Goal: Task Accomplishment & Management: Complete application form

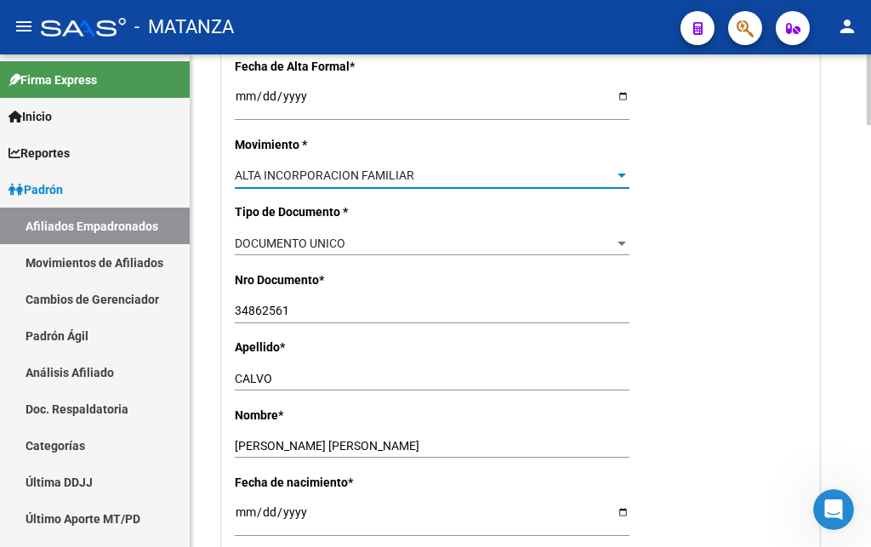
scroll to position [87, 0]
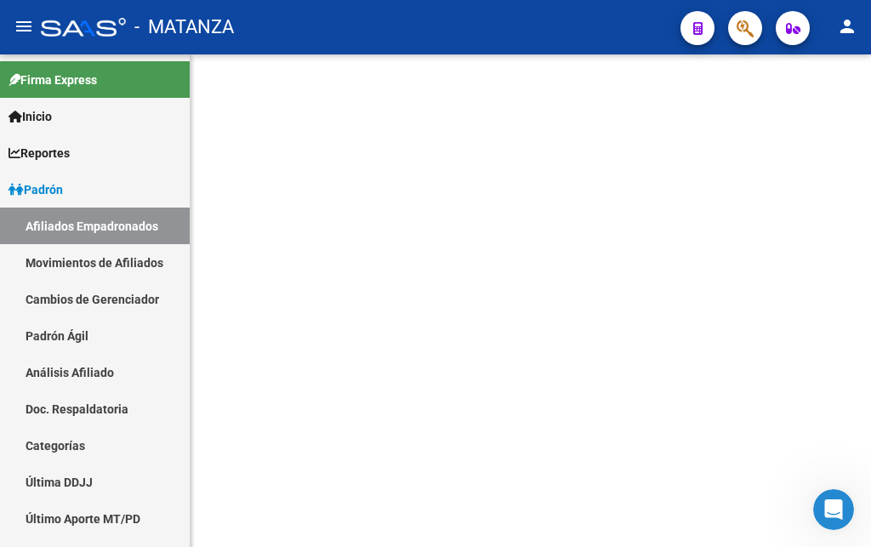
click at [743, 36] on icon "button" at bounding box center [745, 29] width 17 height 20
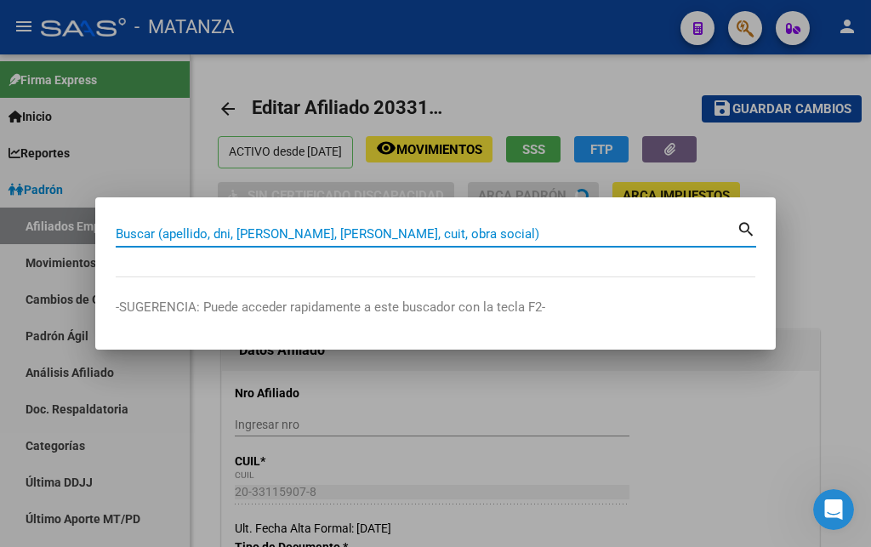
radio input "true"
type input "34-99925756-0"
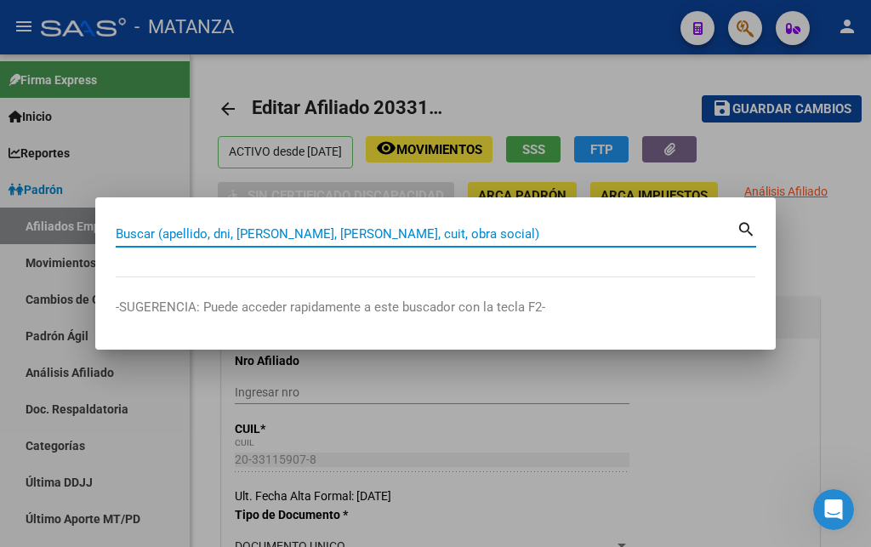
click at [845, 246] on div at bounding box center [435, 273] width 871 height 547
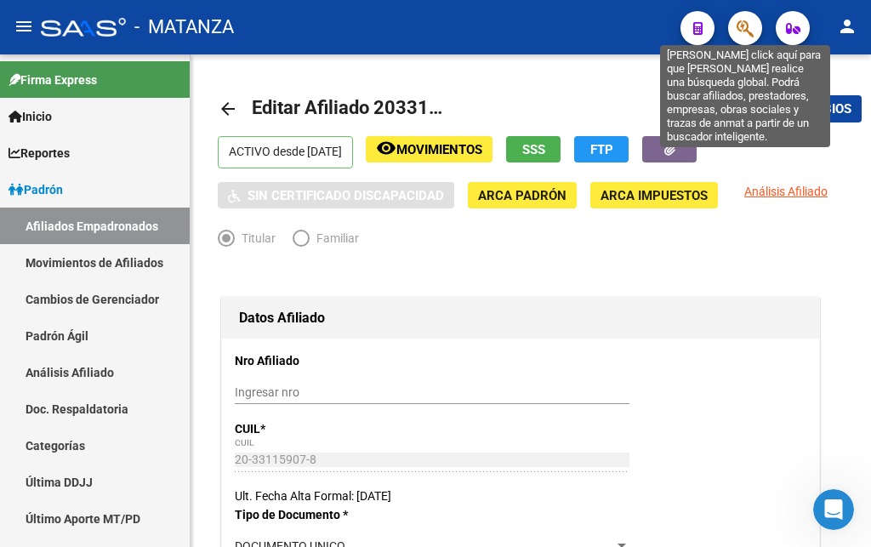
click at [744, 26] on icon "button" at bounding box center [745, 29] width 17 height 20
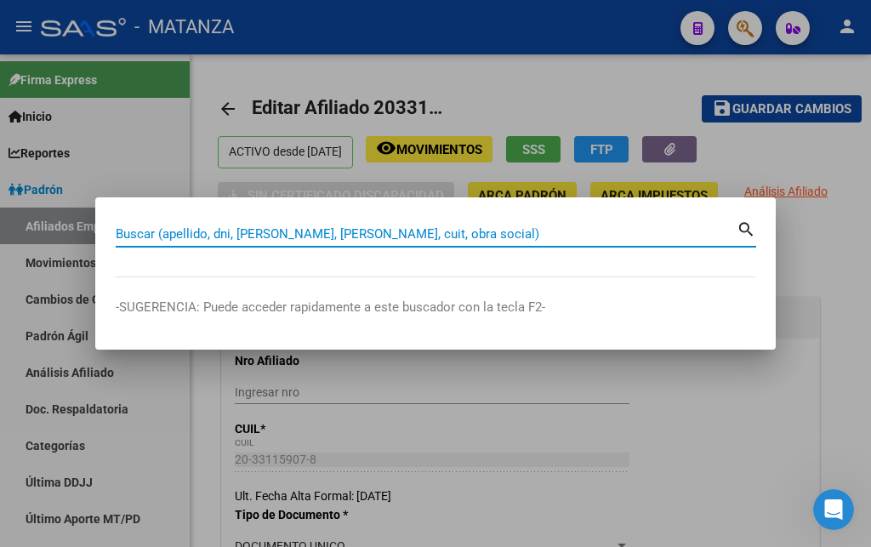
click at [292, 231] on input "Buscar (apellido, dni, [PERSON_NAME], [PERSON_NAME], cuit, obra social)" at bounding box center [426, 233] width 621 height 15
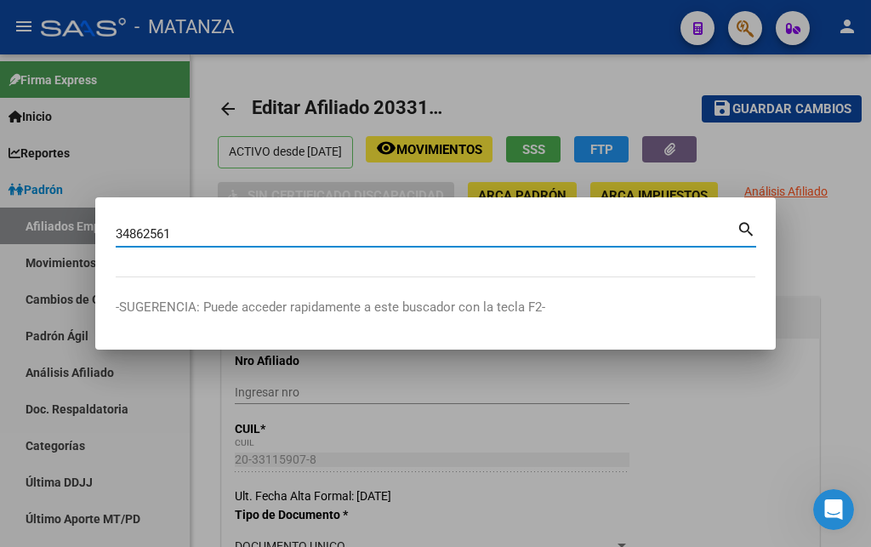
type input "34862561"
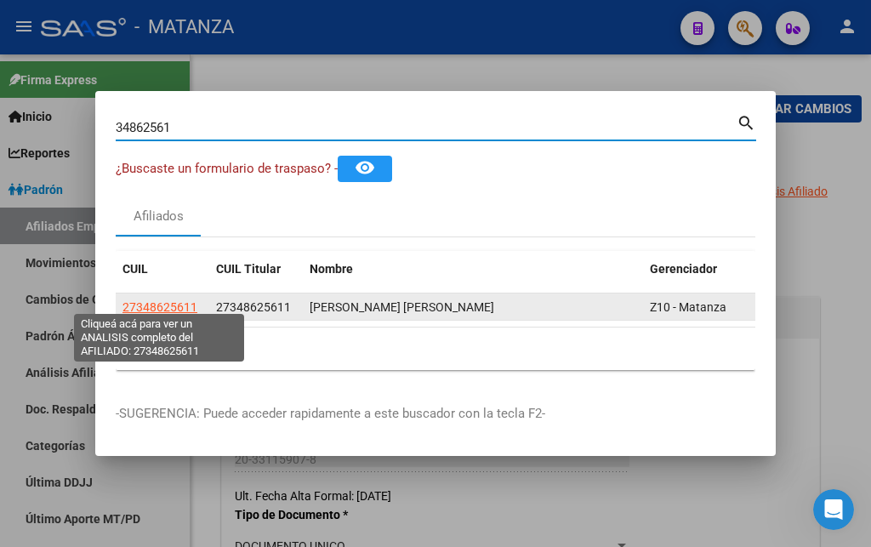
click at [154, 301] on span "27348625611" at bounding box center [159, 307] width 75 height 14
type textarea "27348625611"
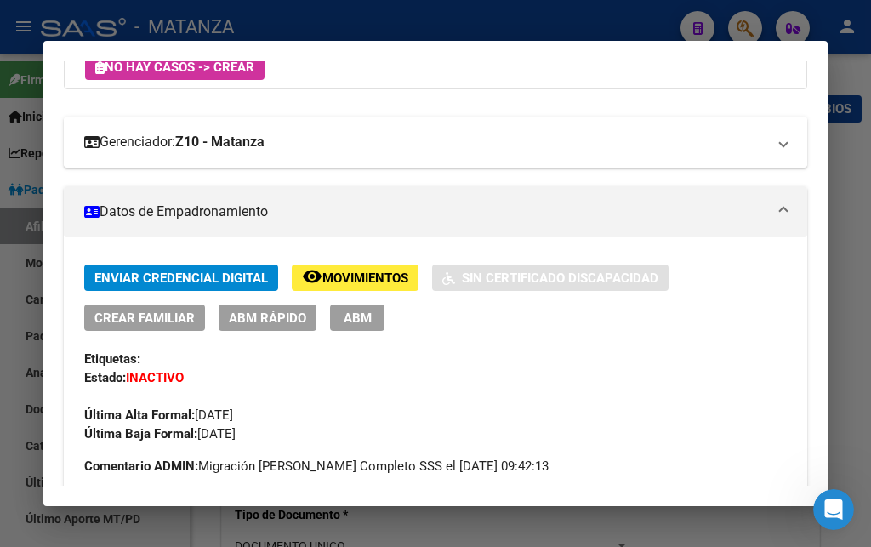
scroll to position [276, 0]
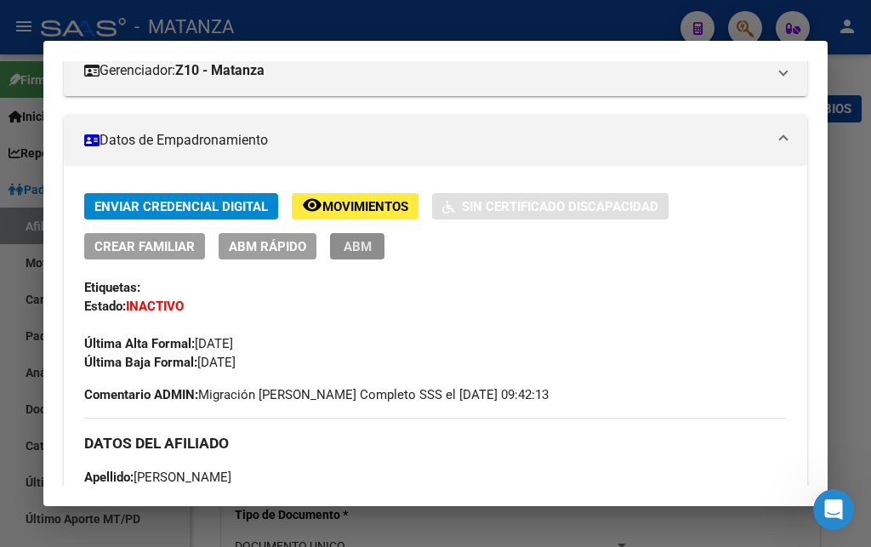
click at [362, 248] on span "ABM" at bounding box center [358, 246] width 28 height 15
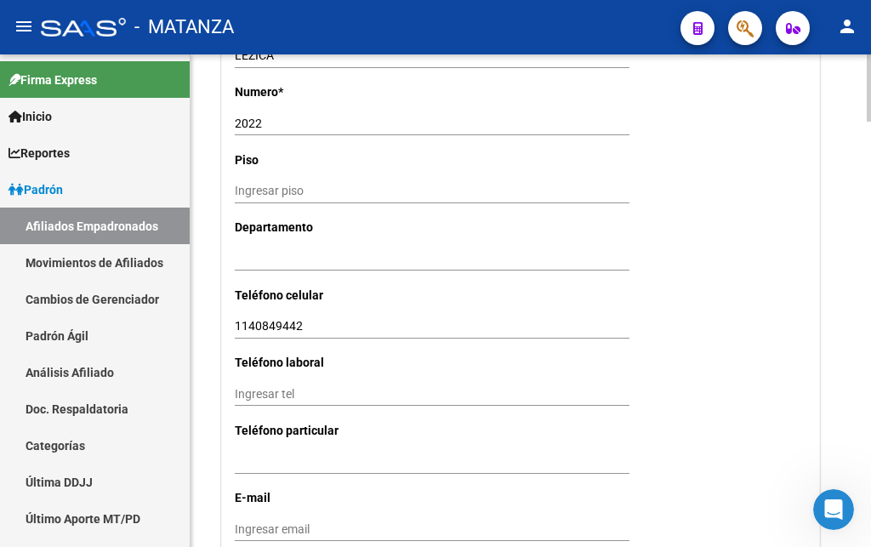
scroll to position [1996, 0]
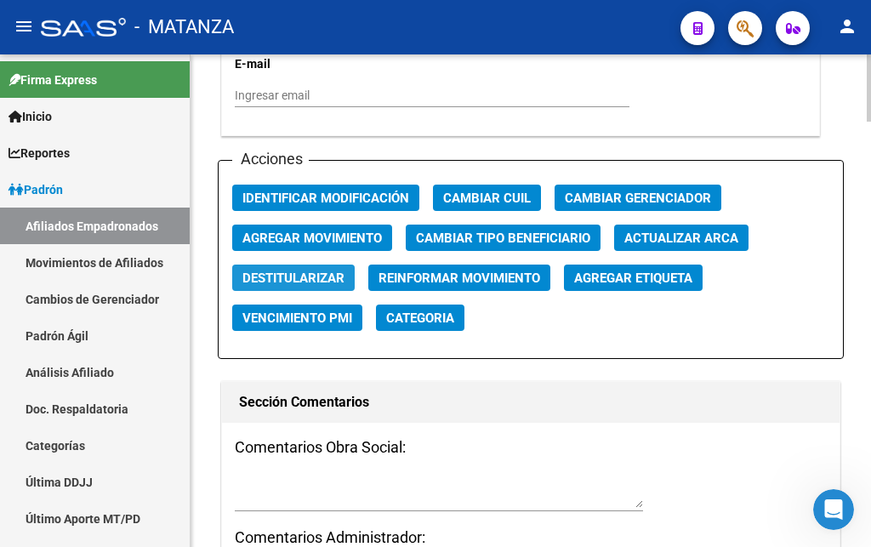
click at [308, 270] on span "Destitularizar" at bounding box center [293, 277] width 102 height 15
radio input "false"
radio input "true"
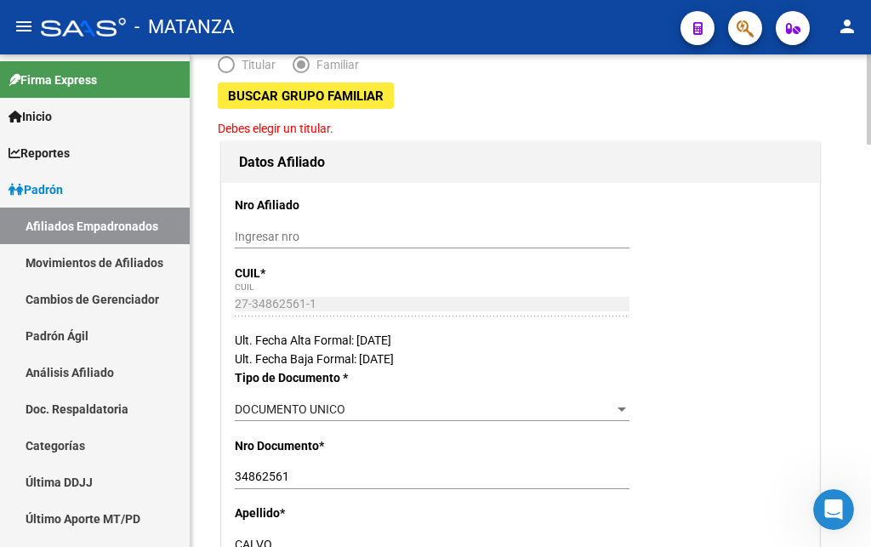
scroll to position [607, 0]
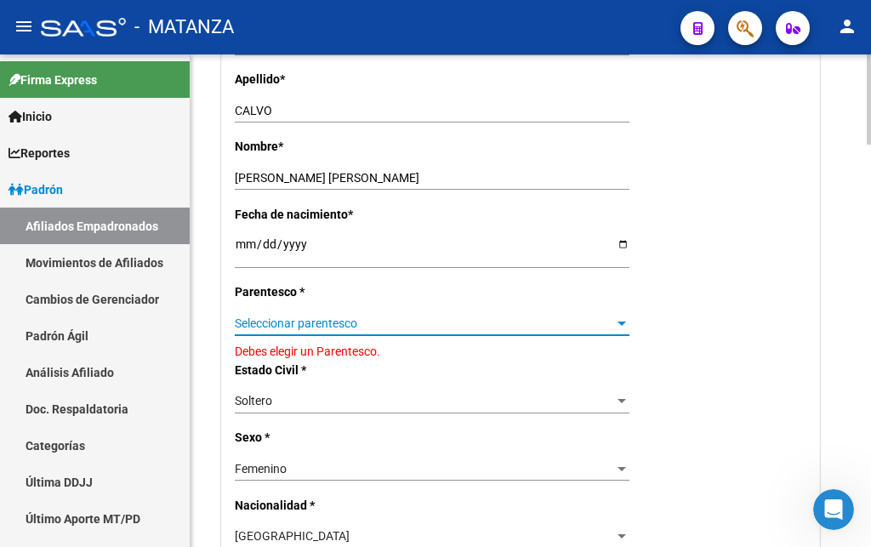
click at [311, 316] on span "Seleccionar parentesco" at bounding box center [424, 323] width 379 height 14
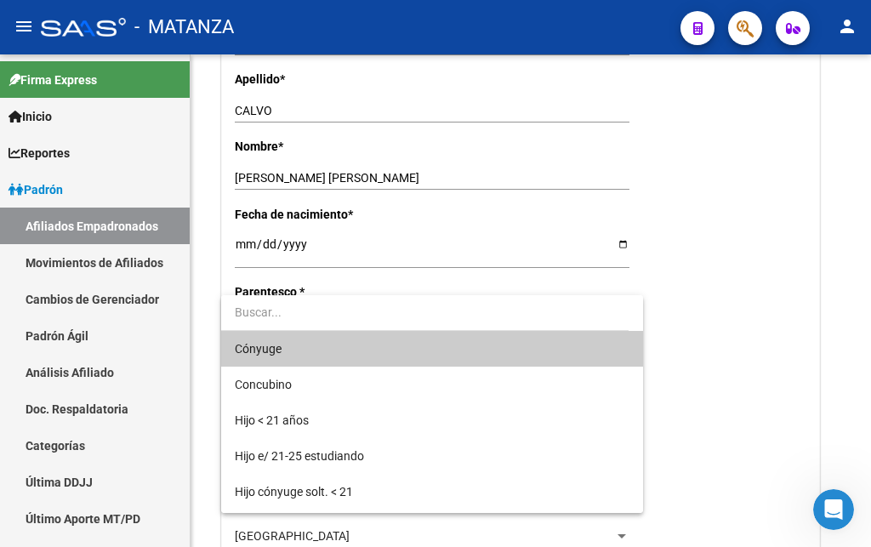
click at [338, 352] on span "Cónyuge" at bounding box center [432, 349] width 395 height 36
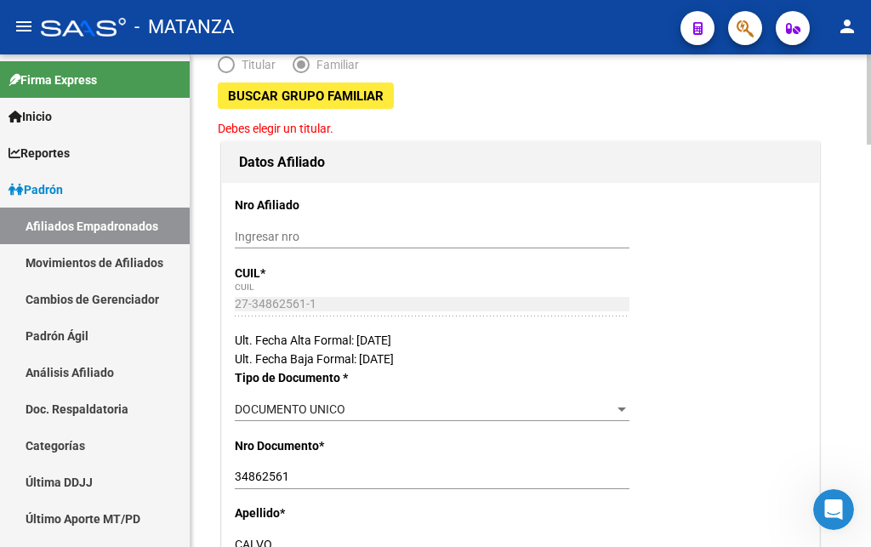
scroll to position [0, 0]
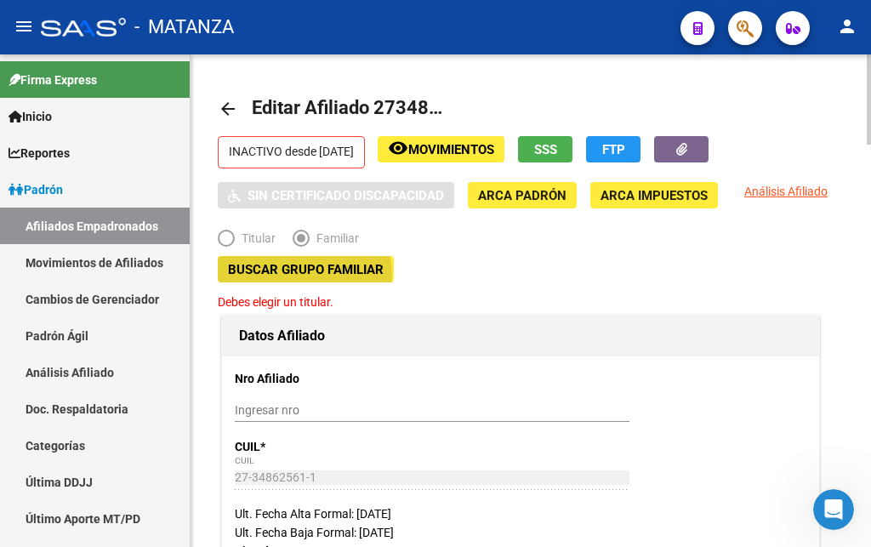
click at [303, 276] on span "Buscar Grupo Familiar" at bounding box center [306, 269] width 156 height 15
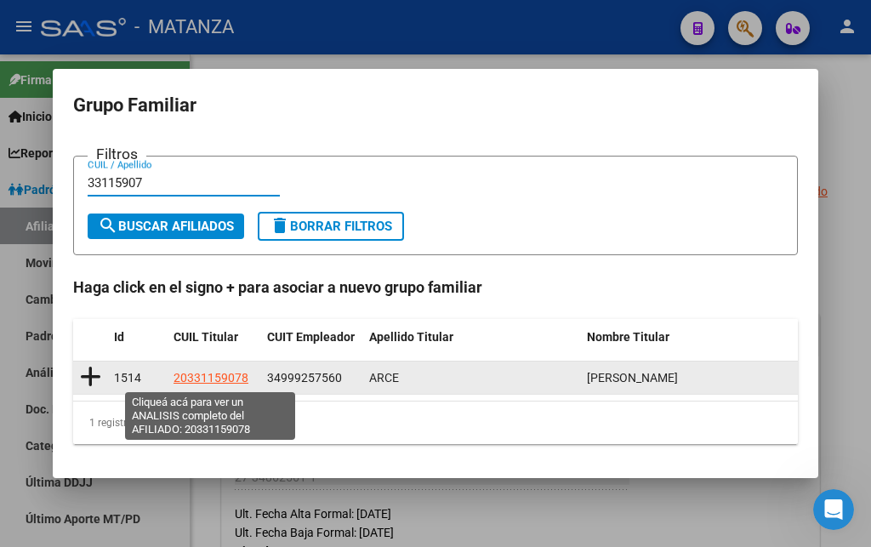
type input "33115907"
click at [210, 378] on span "20331159078" at bounding box center [211, 378] width 75 height 14
type textarea "20331159078"
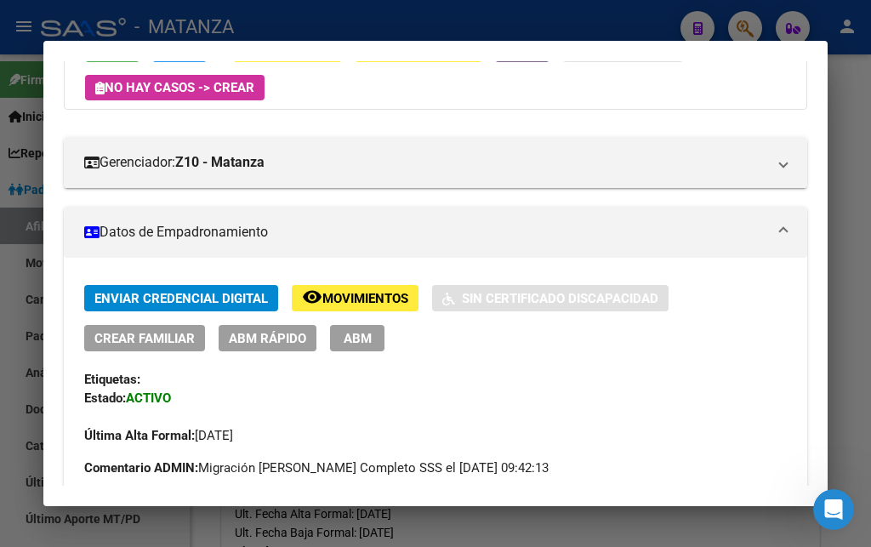
scroll to position [276, 0]
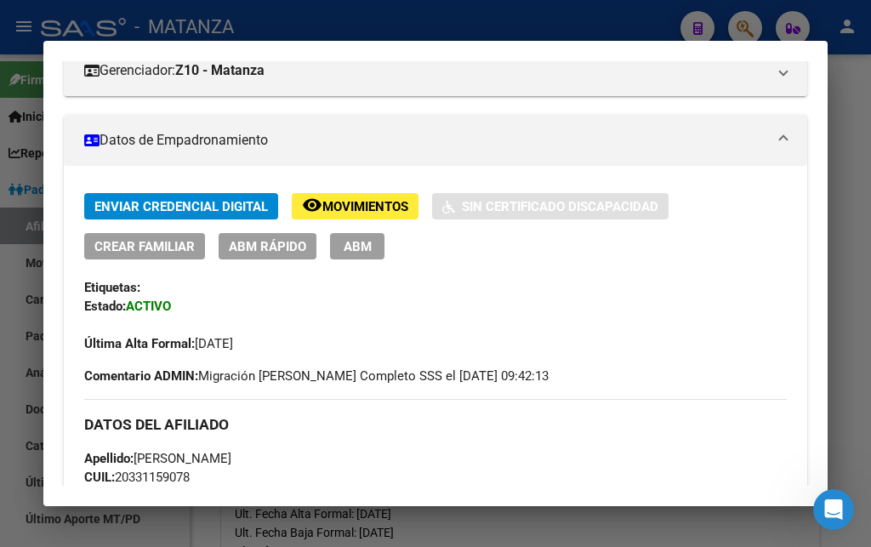
click at [353, 248] on span "ABM" at bounding box center [358, 246] width 28 height 15
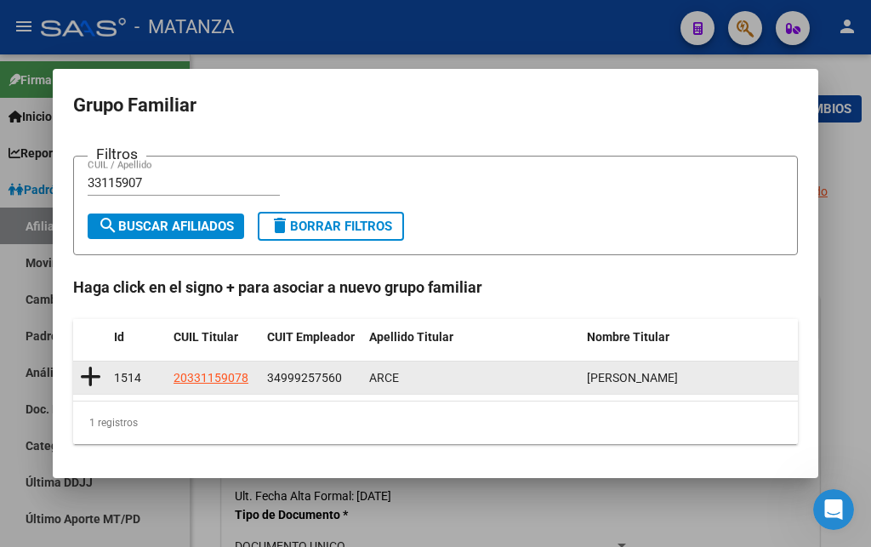
click at [89, 379] on icon at bounding box center [90, 377] width 21 height 24
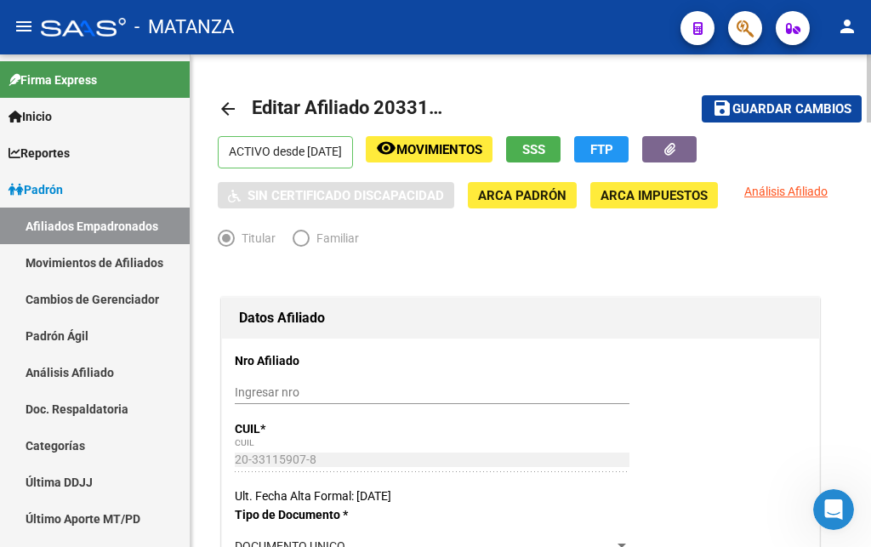
click at [783, 113] on span "Guardar cambios" at bounding box center [791, 109] width 119 height 15
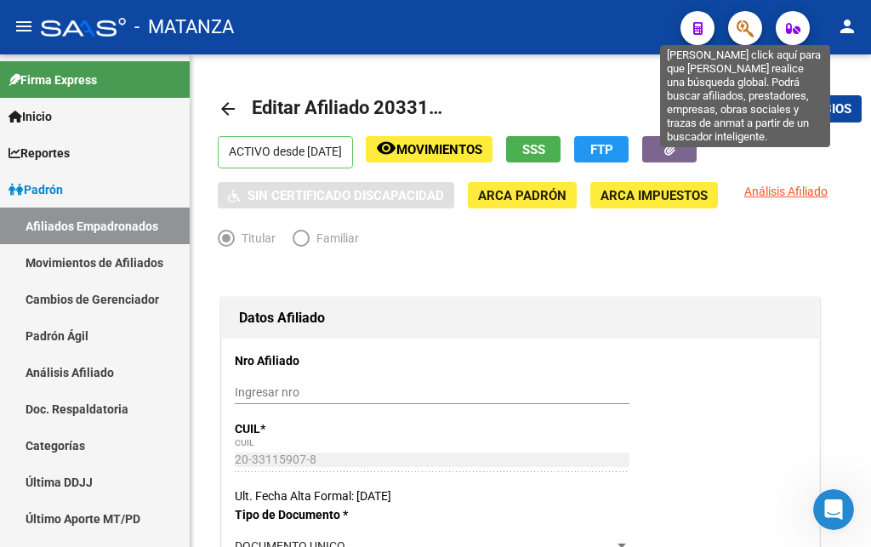
click at [742, 34] on icon "button" at bounding box center [745, 29] width 17 height 20
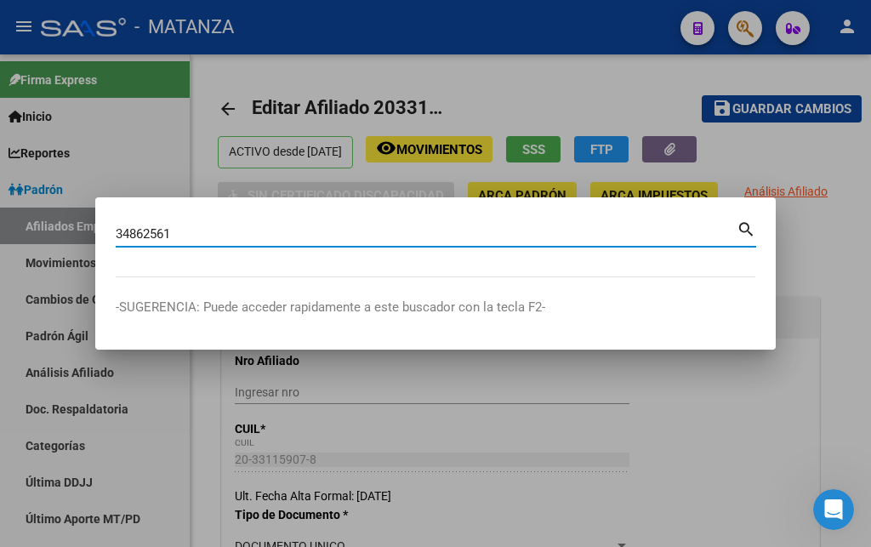
type input "34862561"
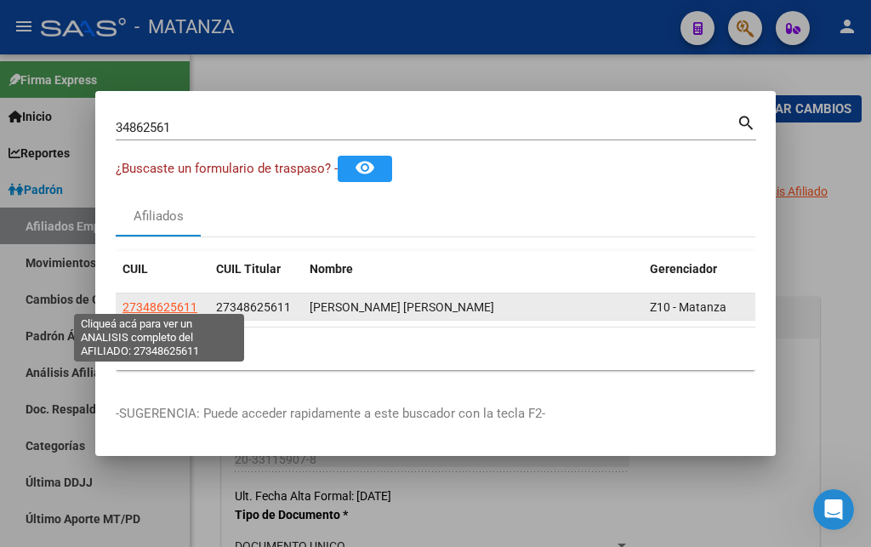
click at [157, 305] on span "27348625611" at bounding box center [159, 307] width 75 height 14
type textarea "27348625611"
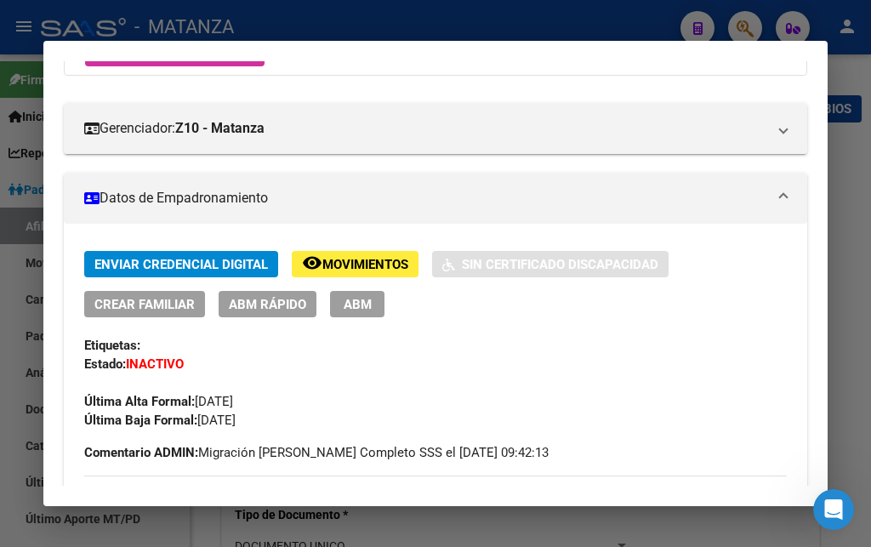
scroll to position [276, 0]
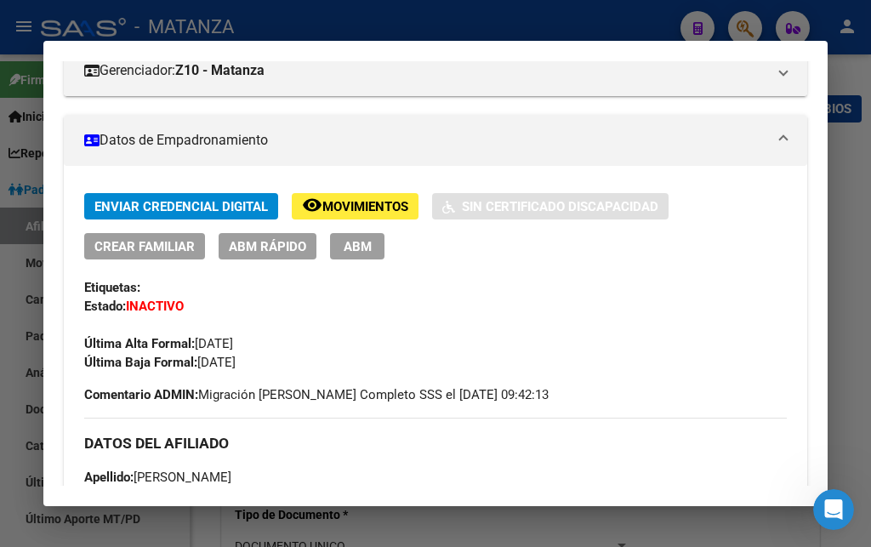
click at [345, 245] on span "ABM" at bounding box center [358, 246] width 28 height 15
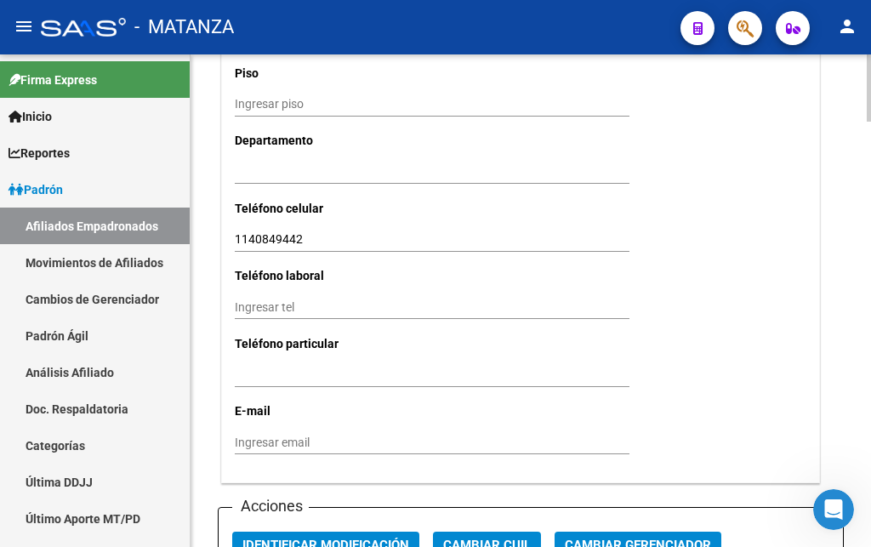
scroll to position [1822, 0]
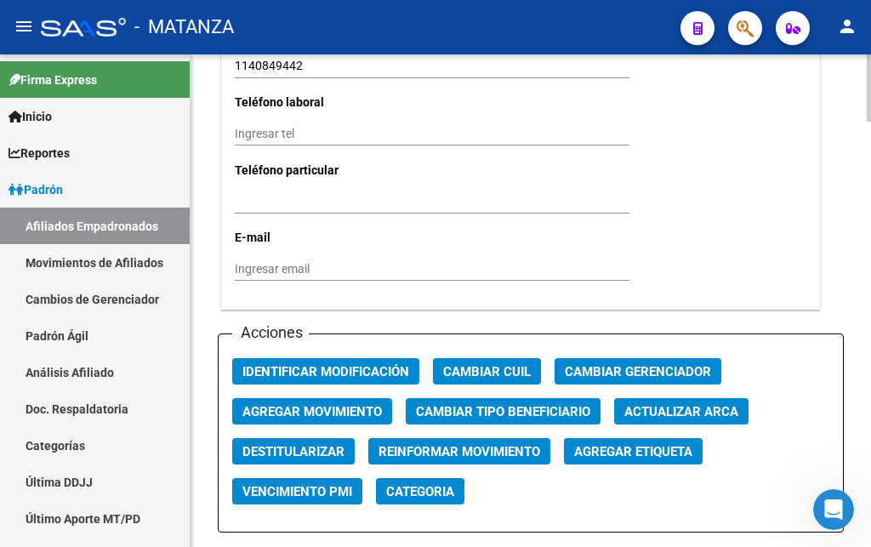
click at [322, 444] on span "Destitularizar" at bounding box center [293, 451] width 102 height 15
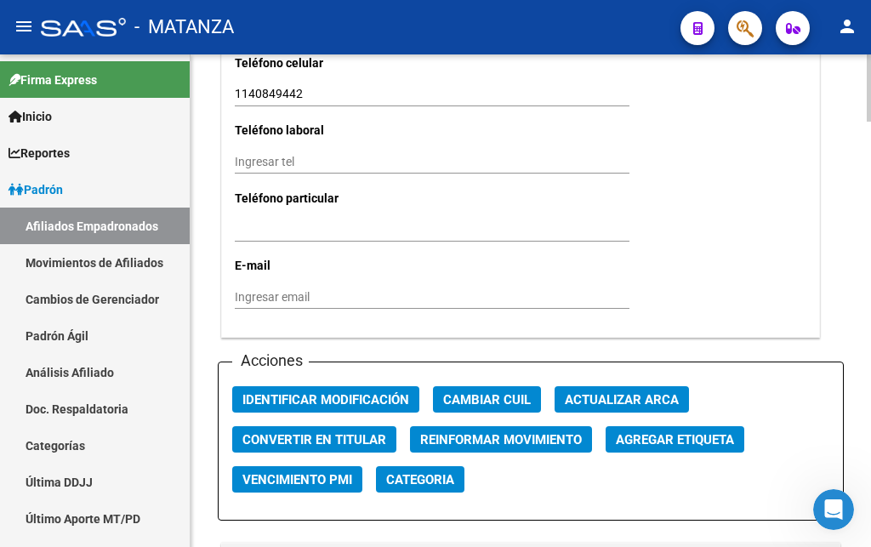
radio input "false"
radio input "true"
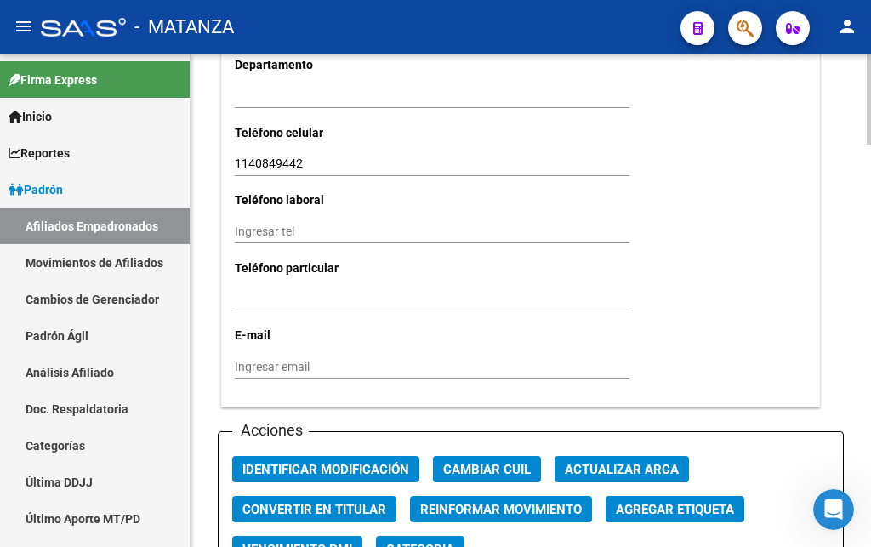
scroll to position [2200, 0]
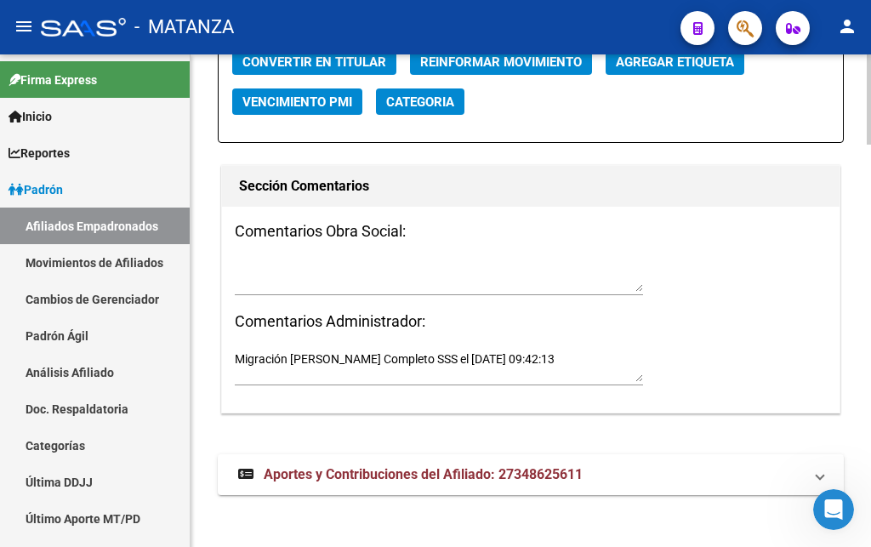
click at [870, 145] on div at bounding box center [869, 99] width 4 height 90
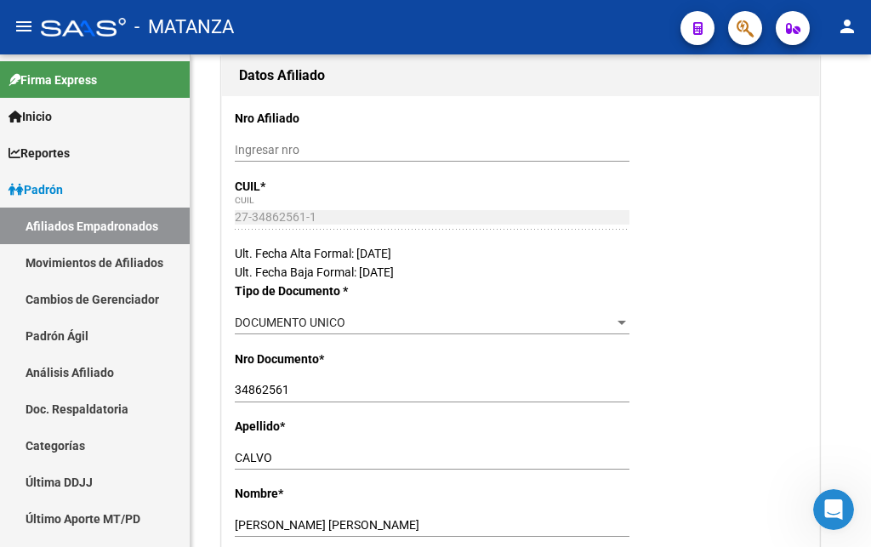
scroll to position [0, 0]
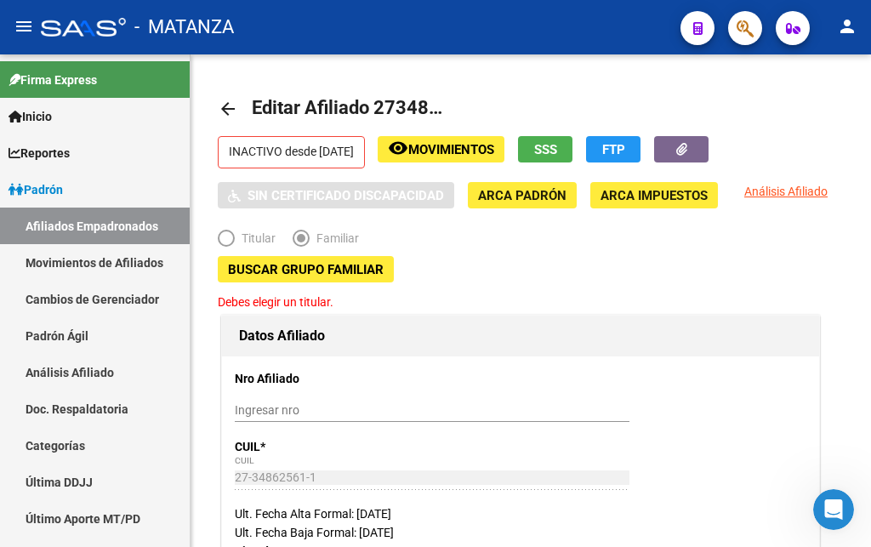
click at [260, 270] on span "Buscar Grupo Familiar" at bounding box center [306, 269] width 156 height 15
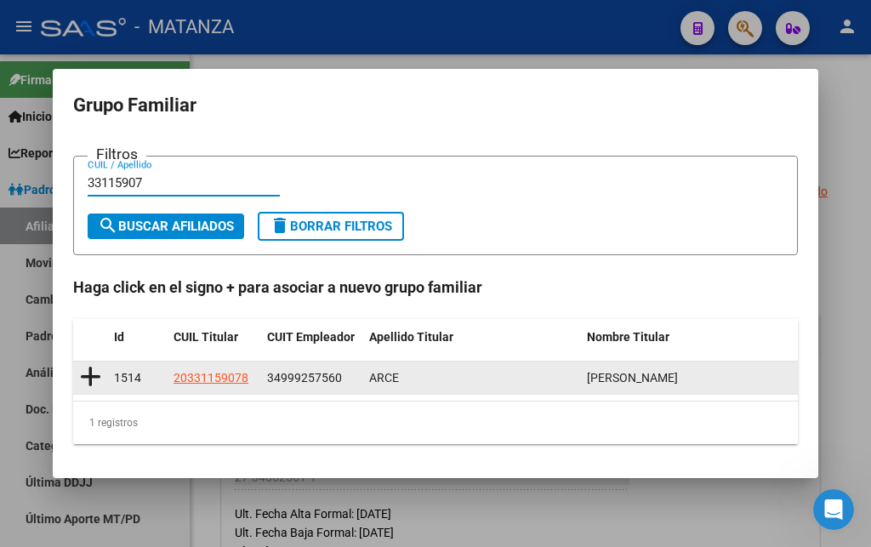
type input "33115907"
click at [87, 375] on icon at bounding box center [90, 377] width 21 height 24
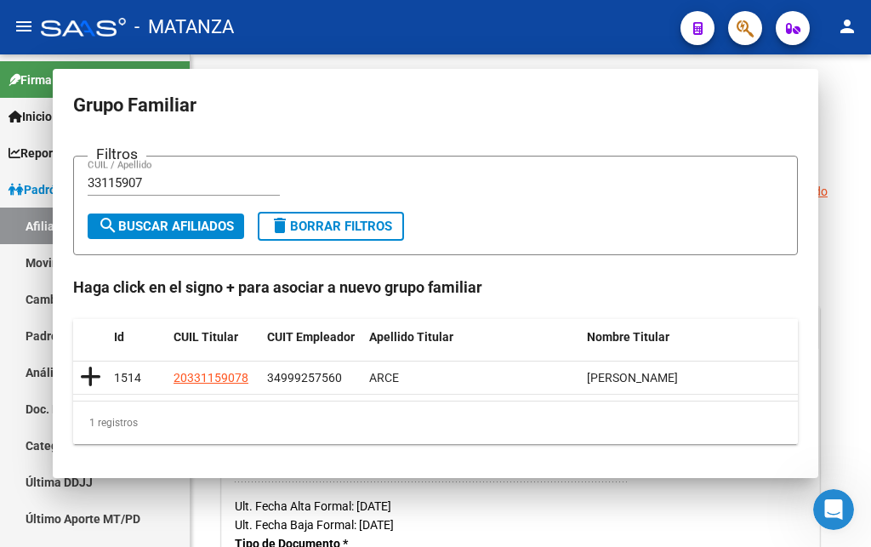
type input "34-99925756-0"
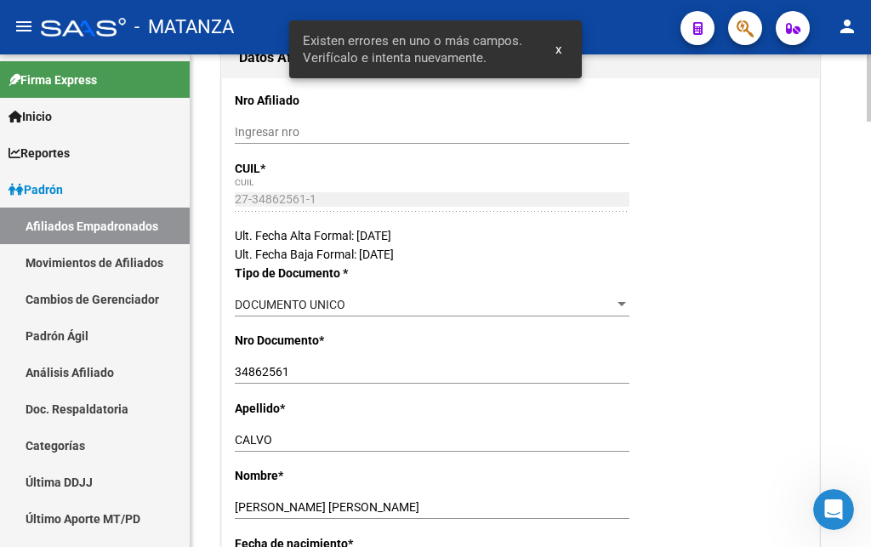
scroll to position [607, 0]
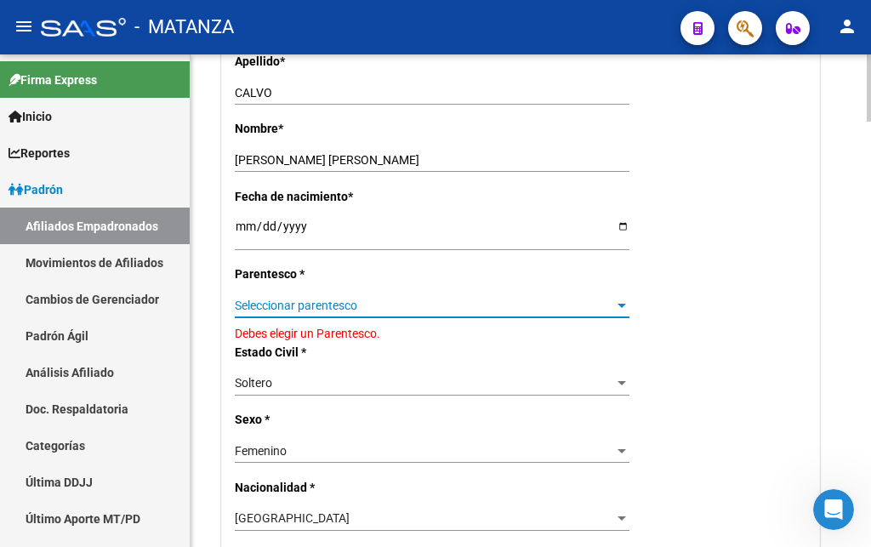
click at [327, 313] on span "Seleccionar parentesco" at bounding box center [424, 306] width 379 height 14
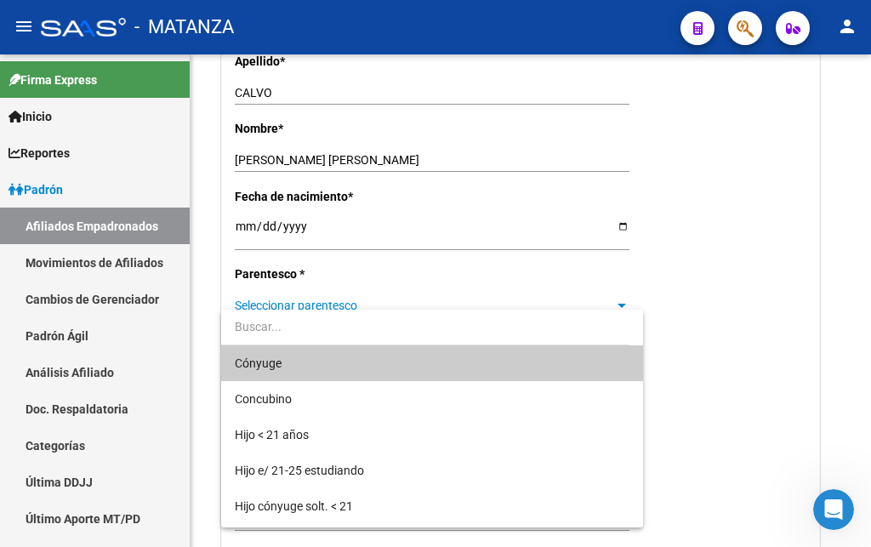
click at [316, 367] on span "Cónyuge" at bounding box center [432, 363] width 395 height 36
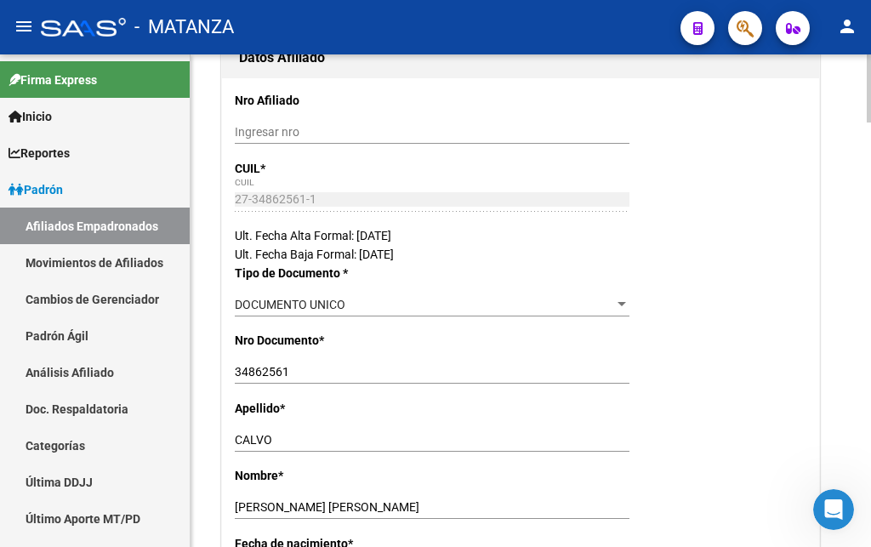
scroll to position [0, 0]
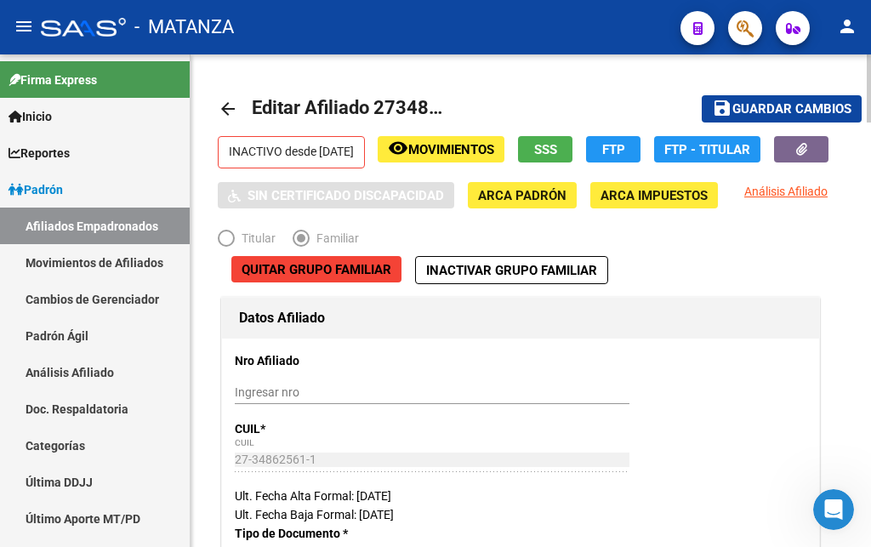
click at [772, 103] on span "Guardar cambios" at bounding box center [791, 109] width 119 height 15
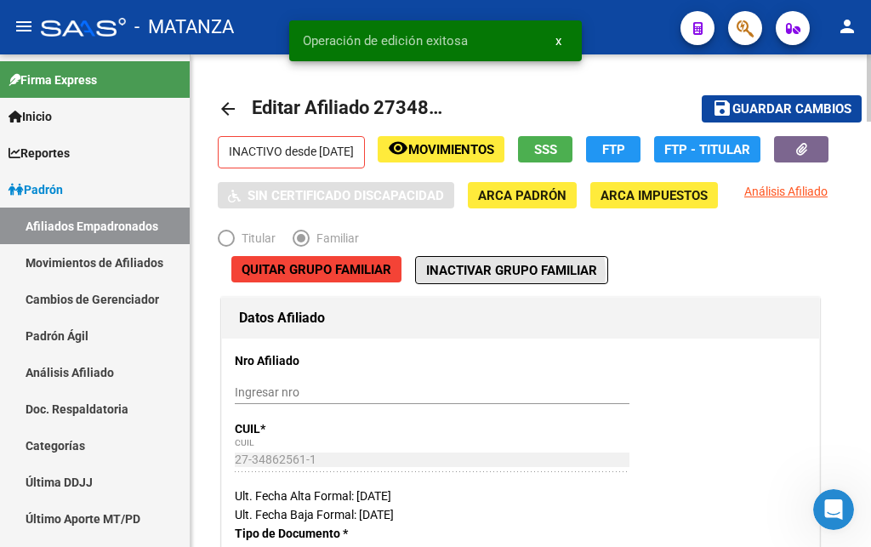
click at [490, 278] on span "Inactivar Grupo Familiar" at bounding box center [511, 270] width 171 height 15
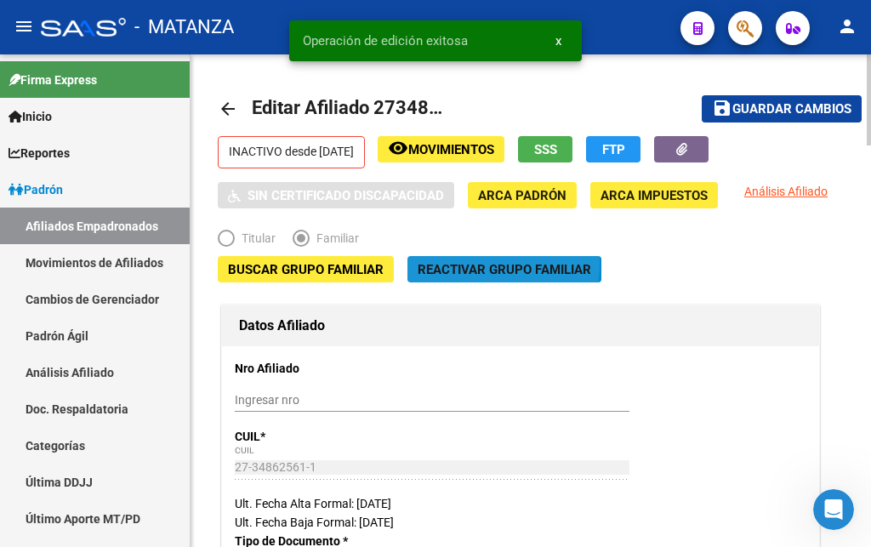
click at [432, 261] on button "Reactivar Grupo Familiar" at bounding box center [504, 269] width 194 height 26
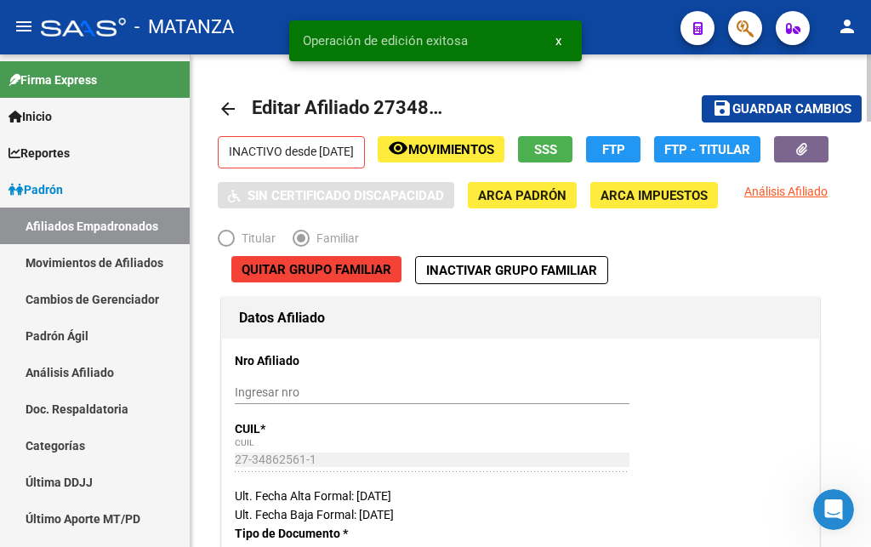
click at [487, 148] on span "Movimientos" at bounding box center [451, 149] width 86 height 15
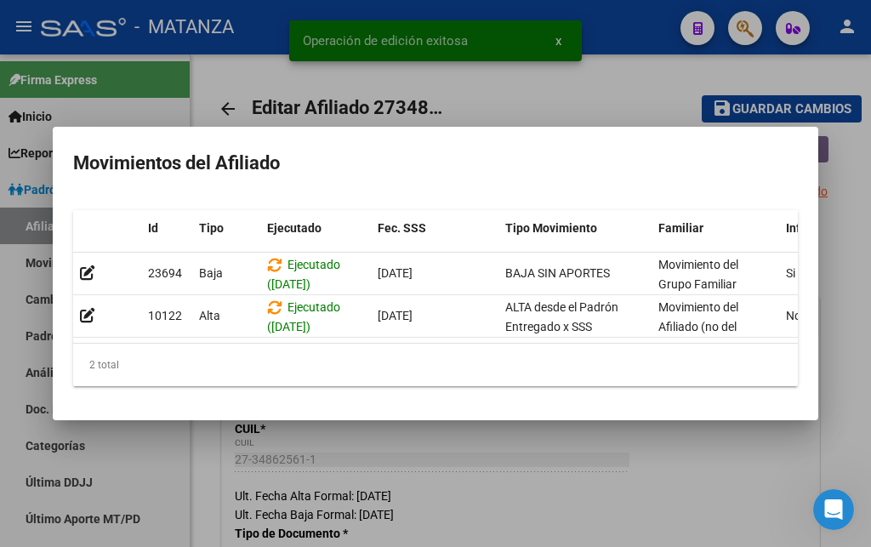
click at [560, 105] on div at bounding box center [435, 273] width 871 height 547
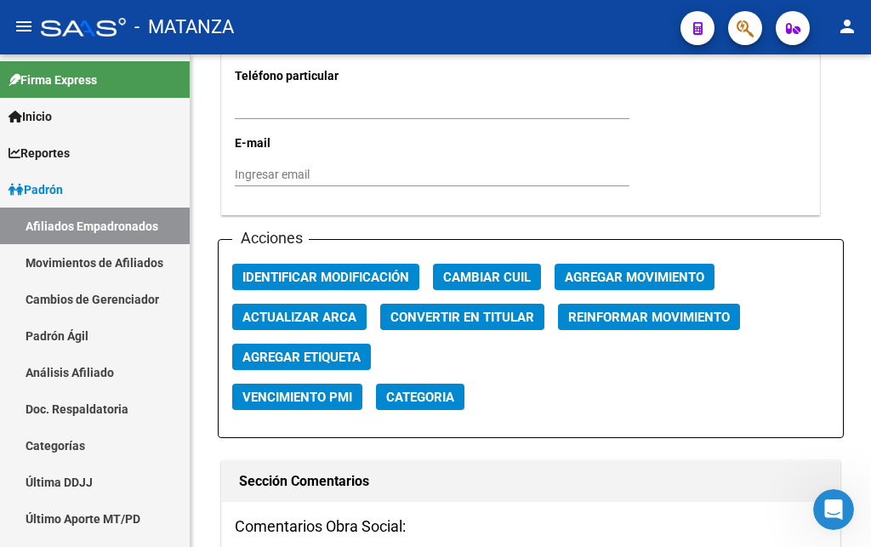
scroll to position [1909, 0]
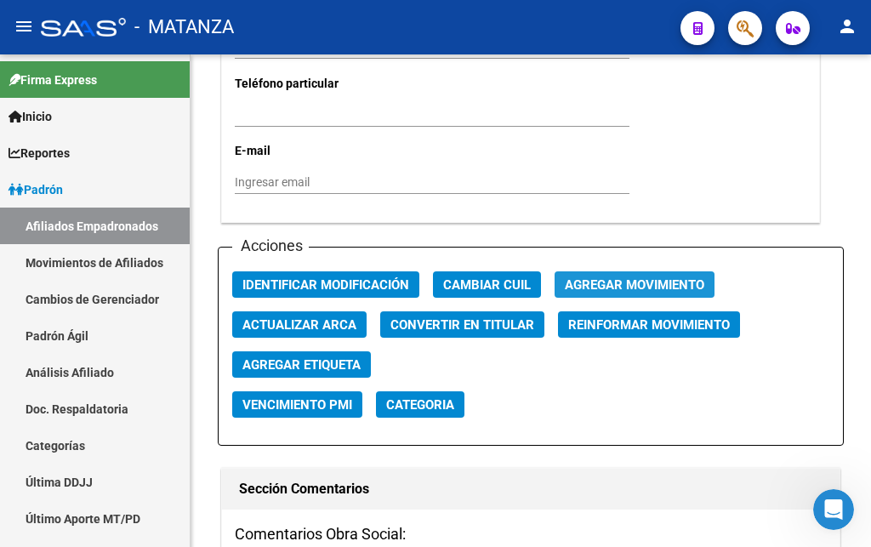
click at [615, 282] on span "Agregar Movimiento" at bounding box center [635, 284] width 140 height 15
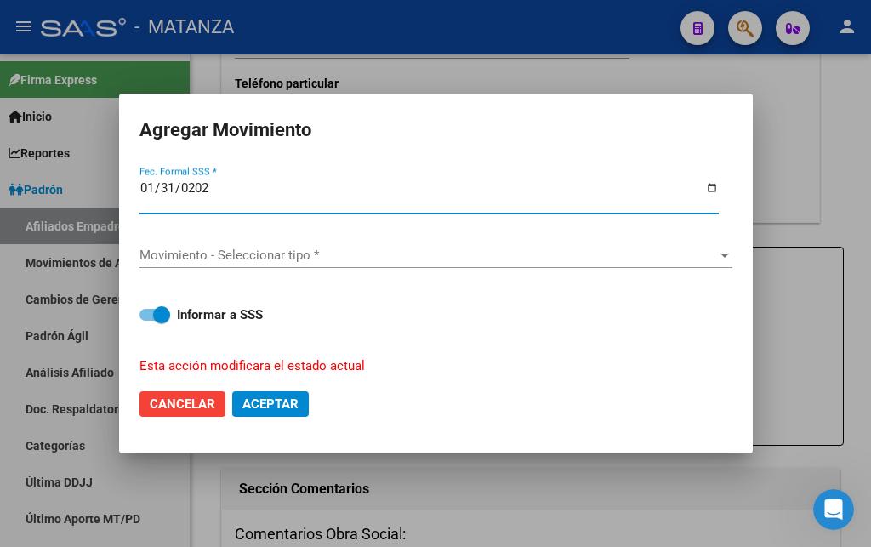
type input "[DATE]"
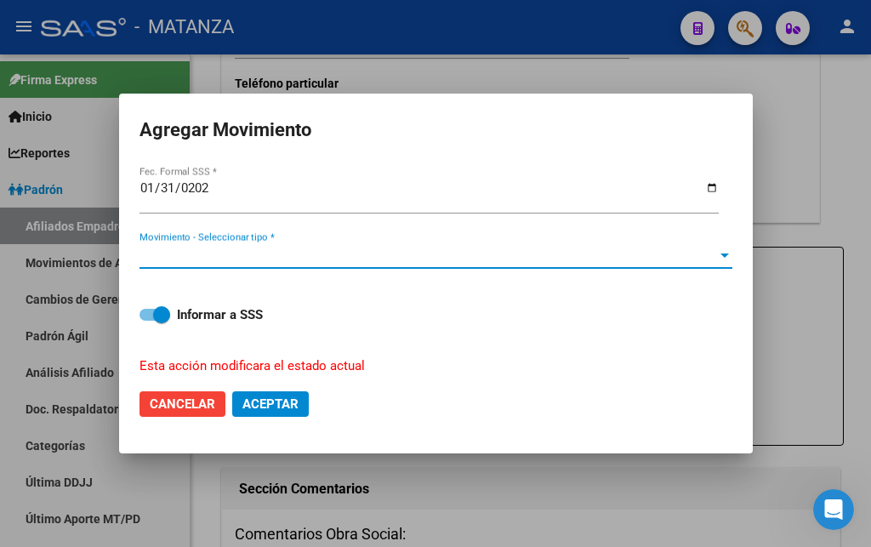
click at [720, 253] on div at bounding box center [724, 255] width 15 height 14
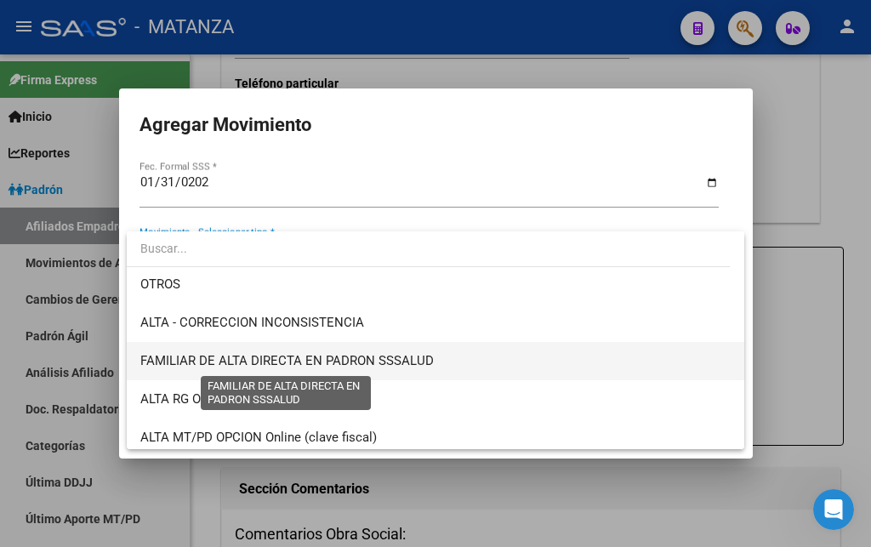
scroll to position [219, 0]
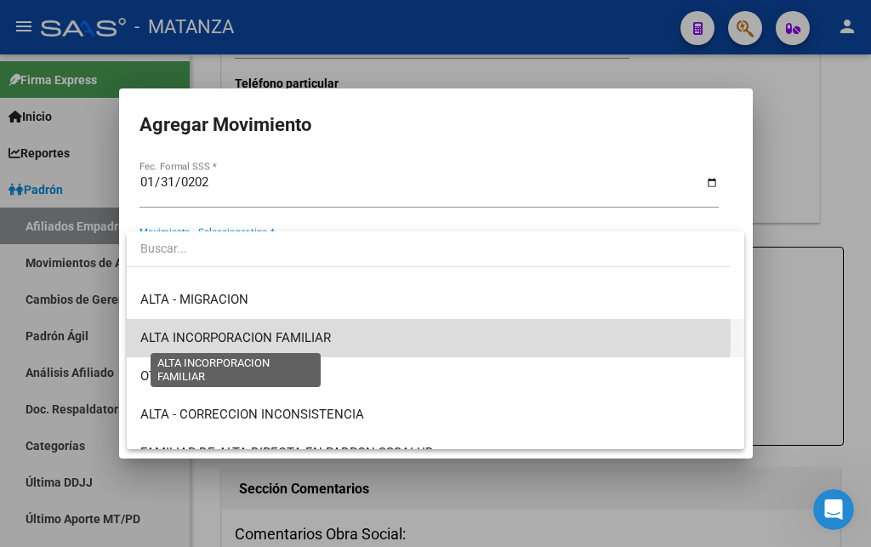
click at [318, 333] on span "ALTA INCORPORACION FAMILIAR" at bounding box center [235, 337] width 191 height 15
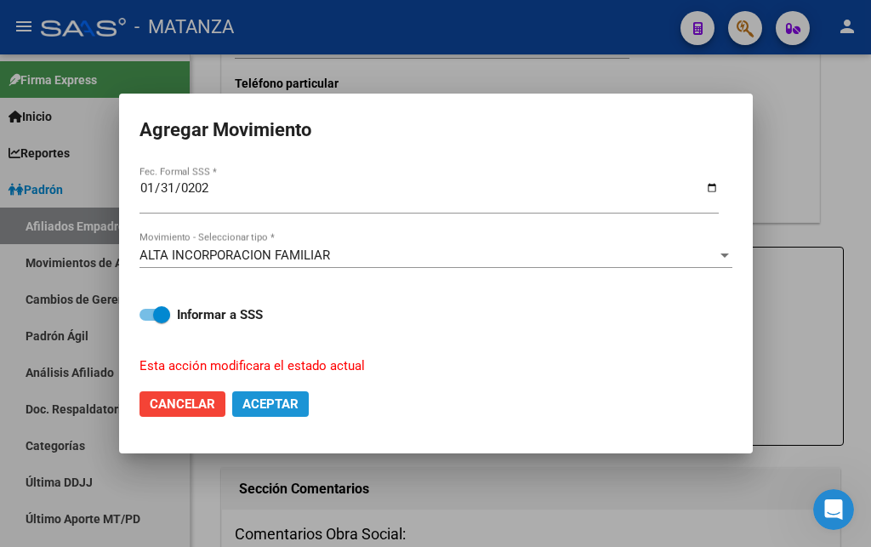
click at [274, 402] on span "Aceptar" at bounding box center [270, 403] width 56 height 15
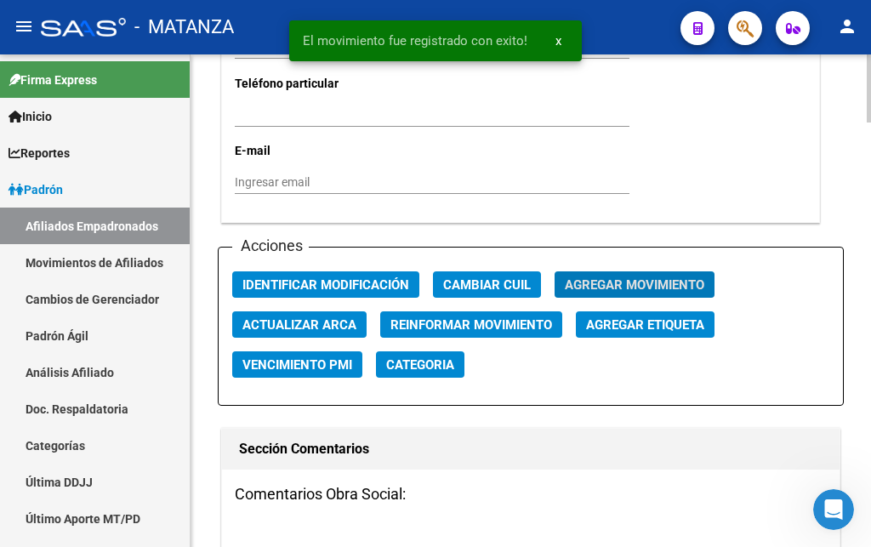
click at [601, 279] on span "Agregar Movimiento" at bounding box center [635, 284] width 140 height 15
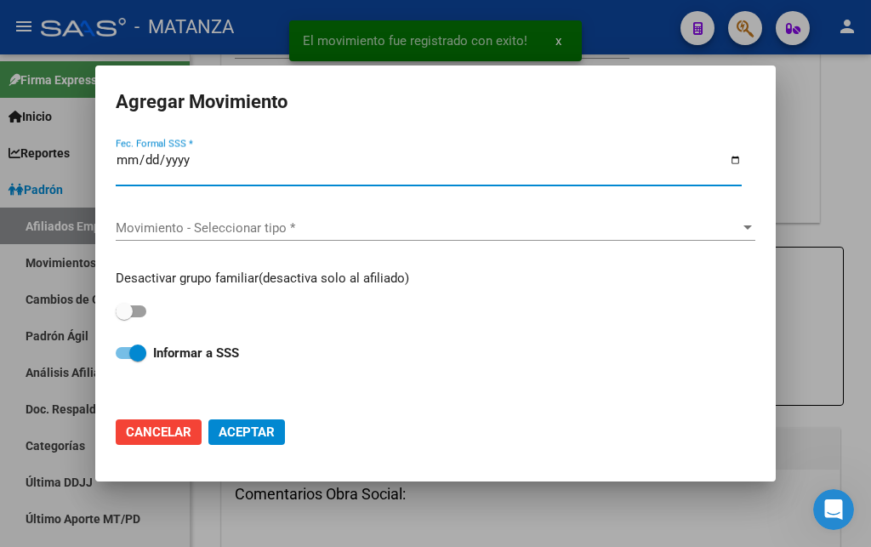
click at [826, 199] on div at bounding box center [435, 273] width 871 height 547
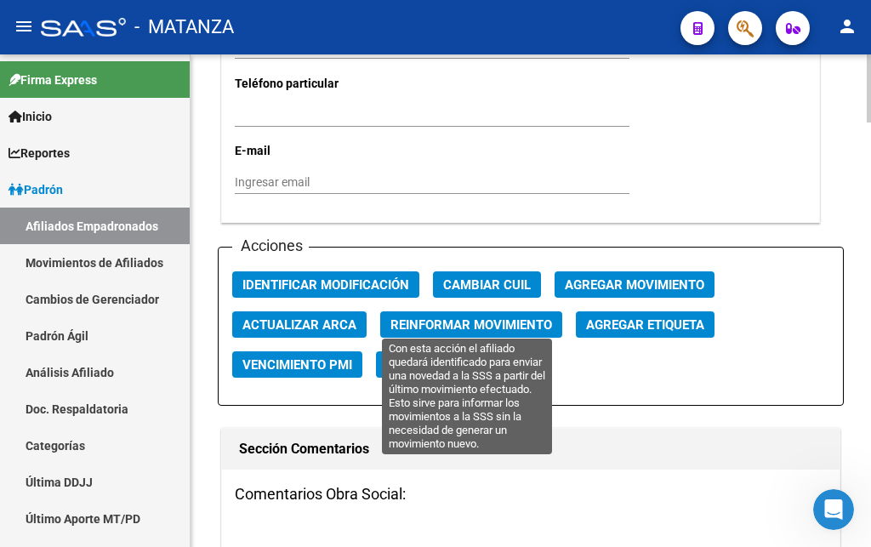
click at [483, 317] on span "Reinformar Movimiento" at bounding box center [471, 324] width 162 height 15
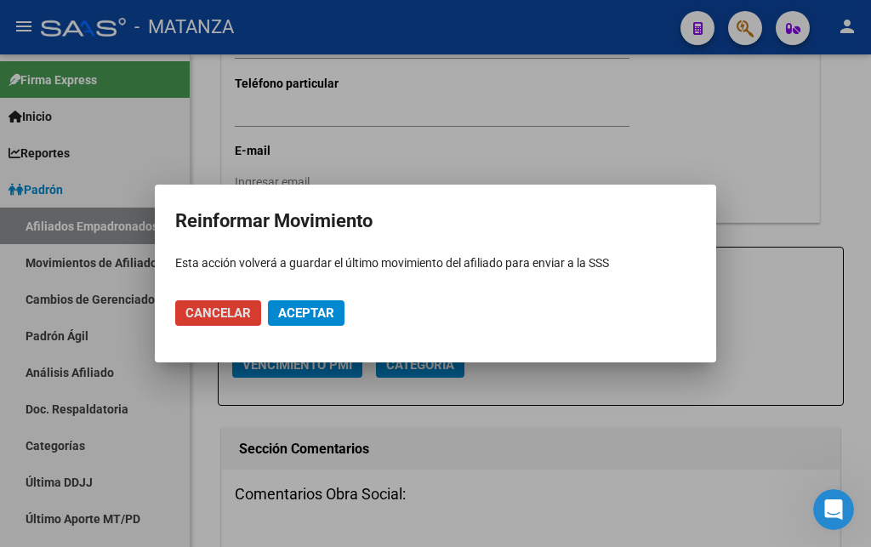
click at [291, 306] on span "Aceptar" at bounding box center [306, 312] width 56 height 15
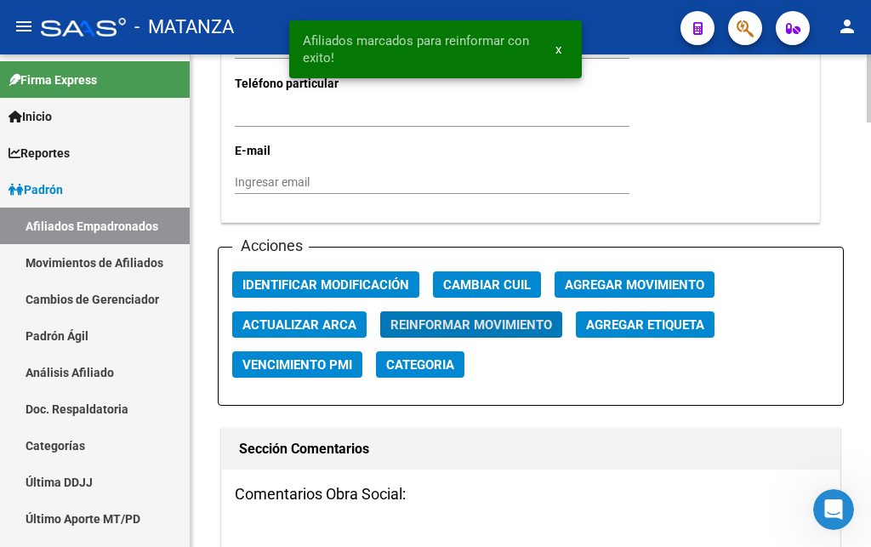
click at [298, 277] on span "Identificar Modificación" at bounding box center [325, 284] width 167 height 15
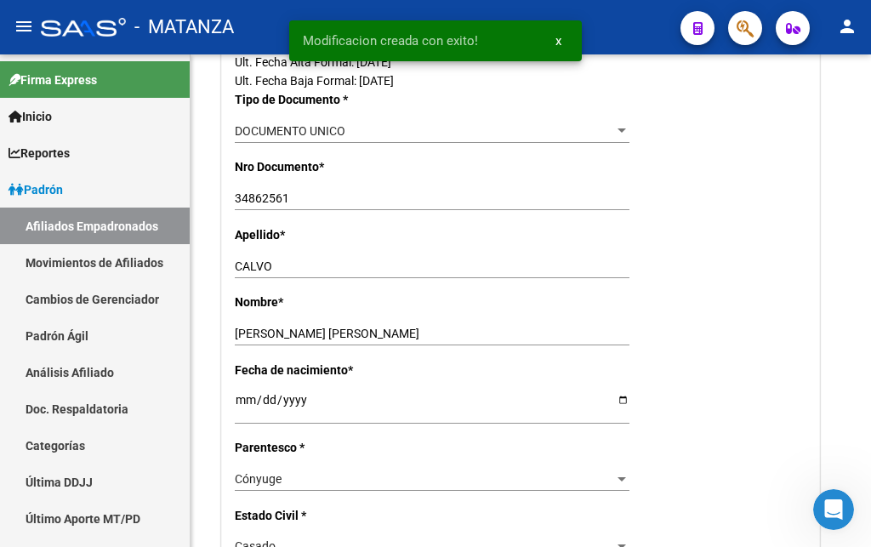
scroll to position [0, 0]
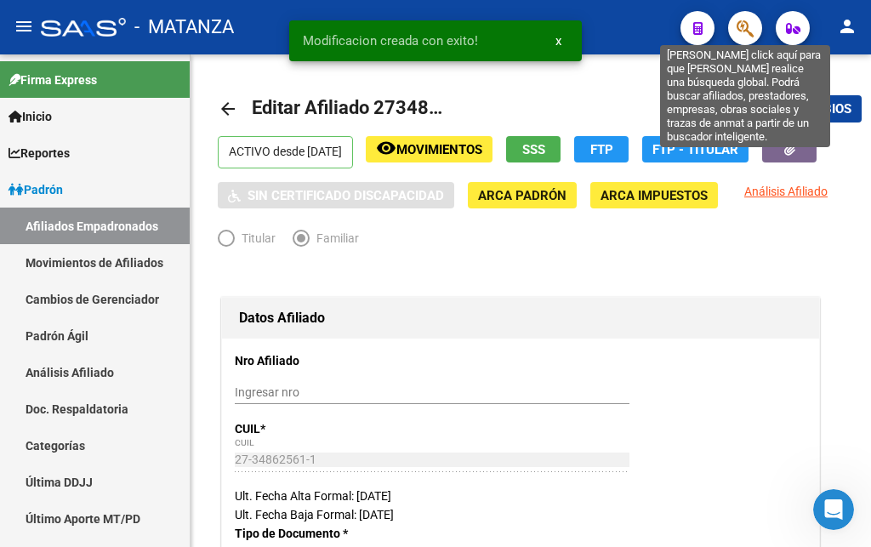
click at [745, 37] on icon "button" at bounding box center [745, 29] width 17 height 20
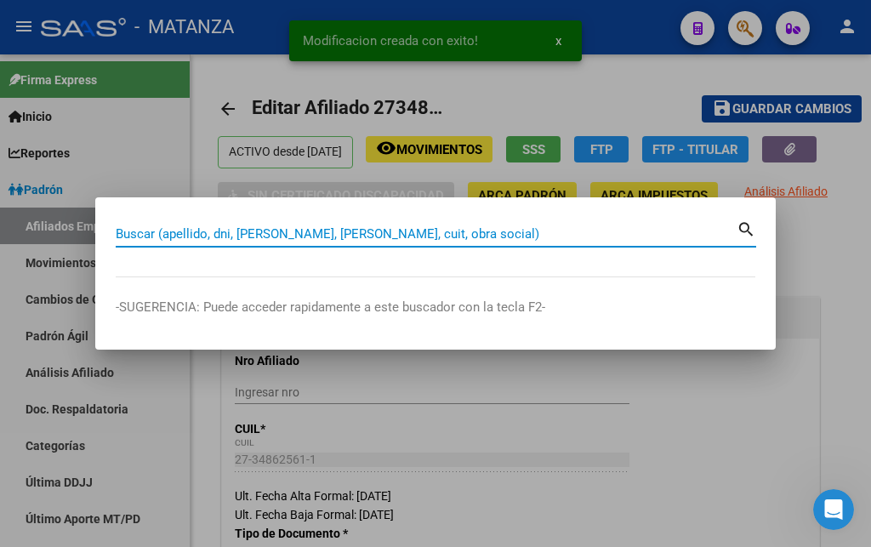
click at [221, 232] on input "Buscar (apellido, dni, [PERSON_NAME], [PERSON_NAME], cuit, obra social)" at bounding box center [426, 233] width 621 height 15
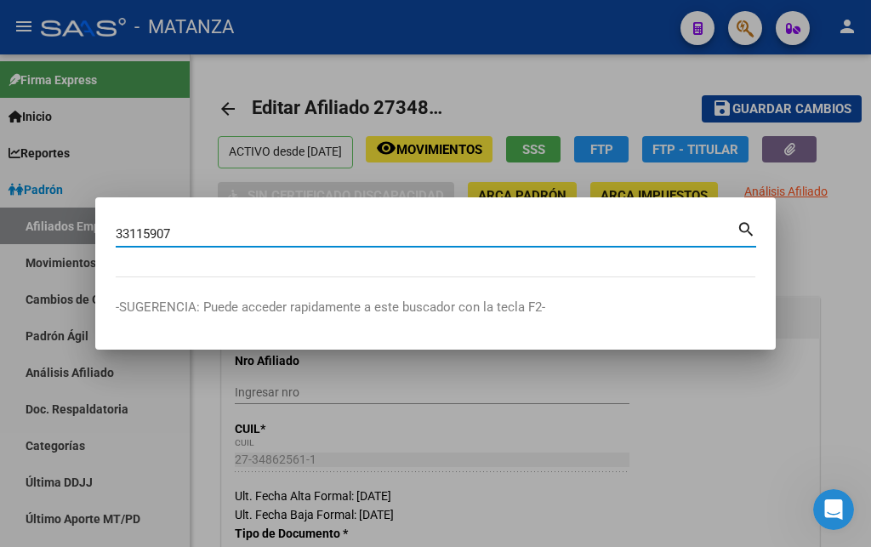
type input "33115907"
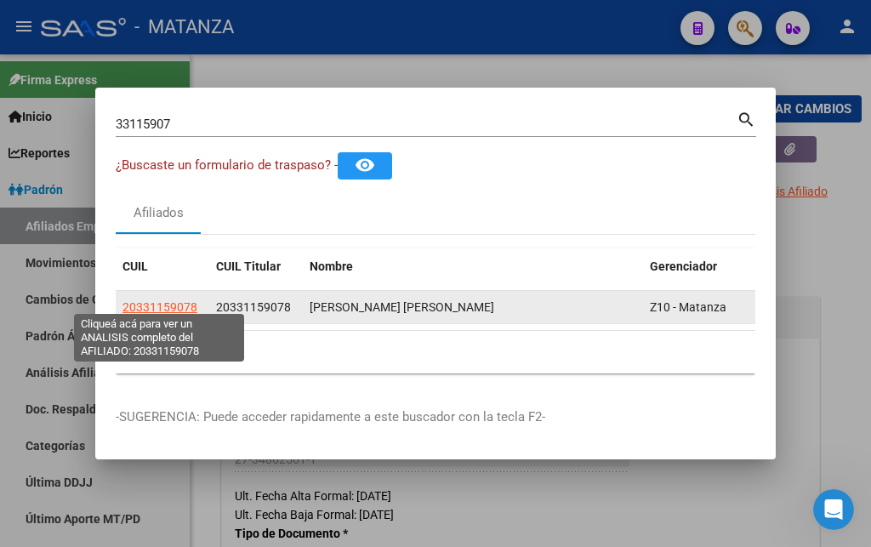
click at [159, 303] on span "20331159078" at bounding box center [159, 307] width 75 height 14
type textarea "20331159078"
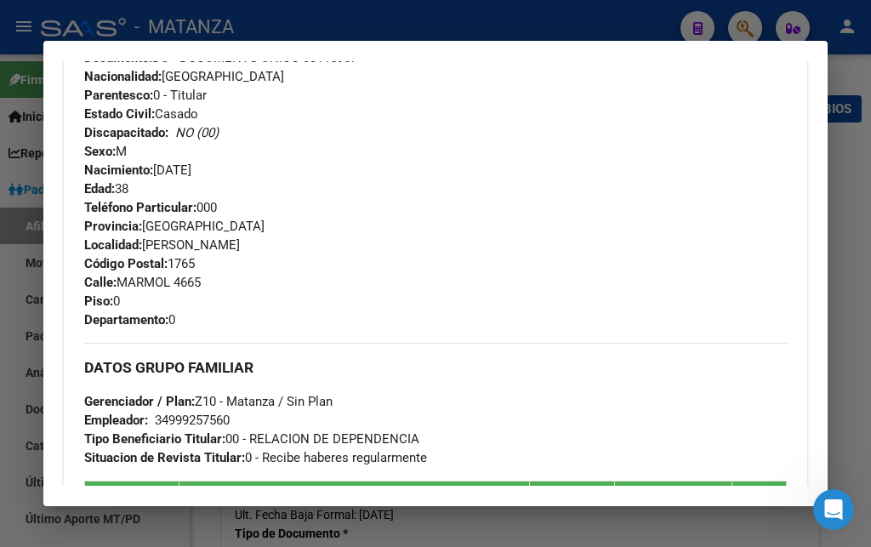
scroll to position [1011, 0]
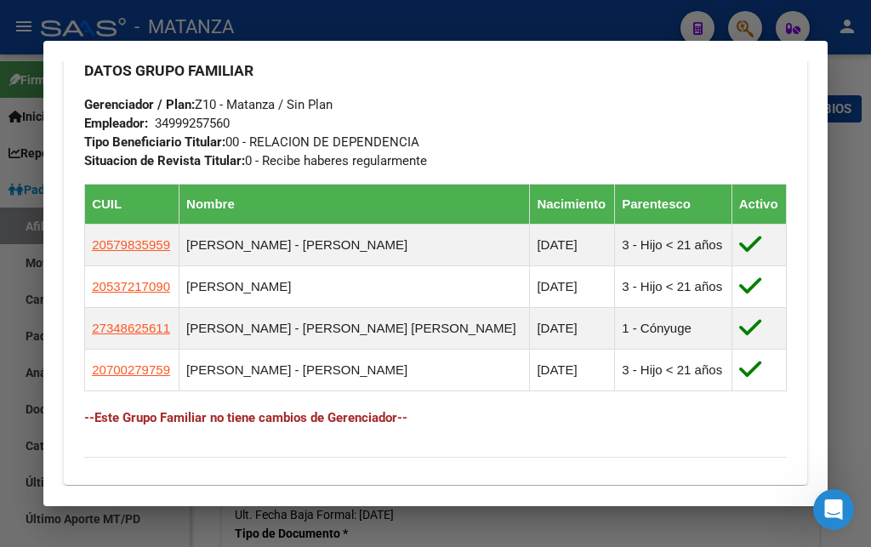
click at [566, 26] on div at bounding box center [435, 273] width 871 height 547
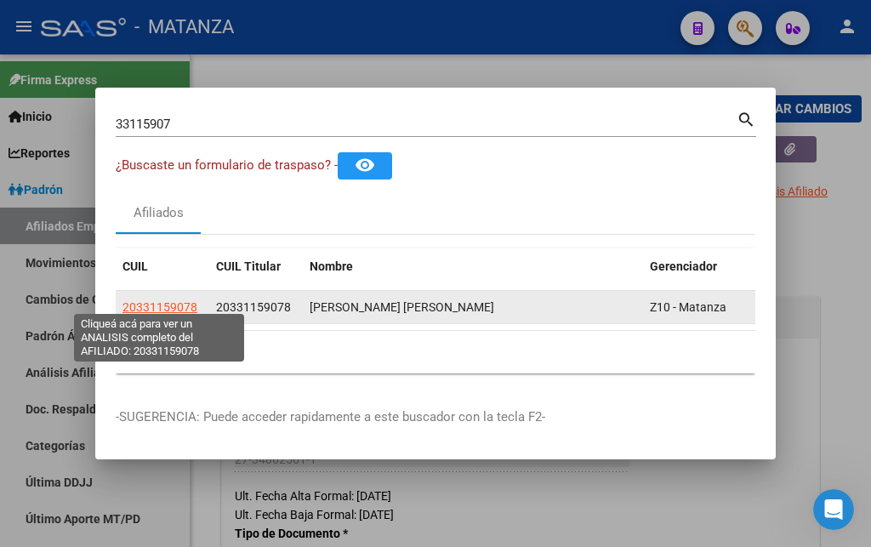
click at [158, 300] on span "20331159078" at bounding box center [159, 307] width 75 height 14
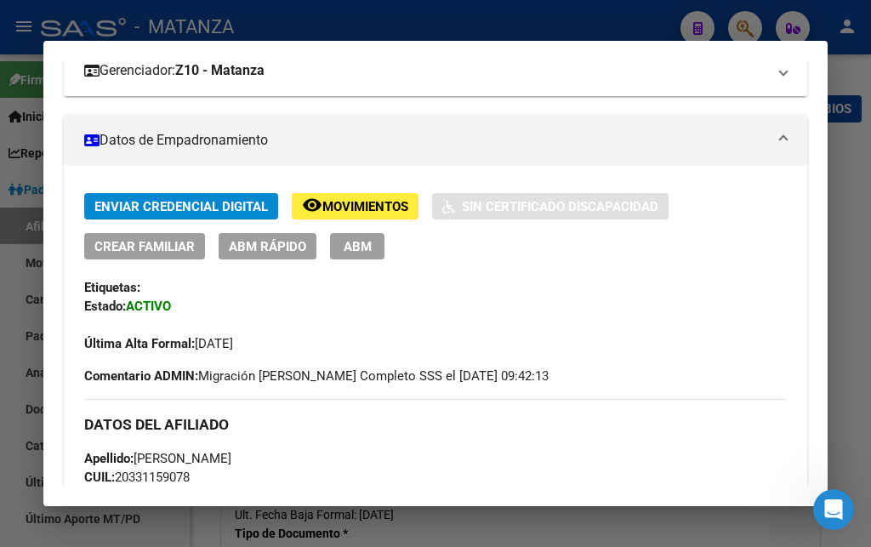
scroll to position [367, 0]
